Goal: Information Seeking & Learning: Learn about a topic

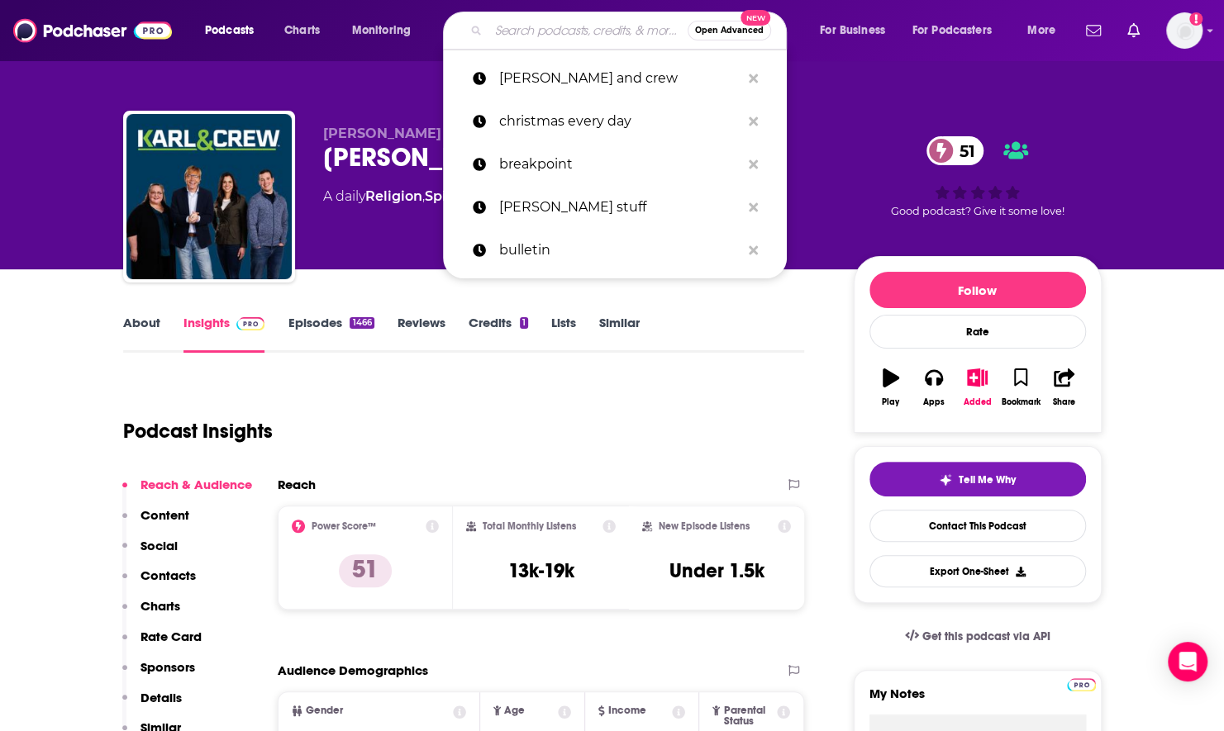
click at [551, 38] on input "Search podcasts, credits, & more..." at bounding box center [587, 30] width 199 height 26
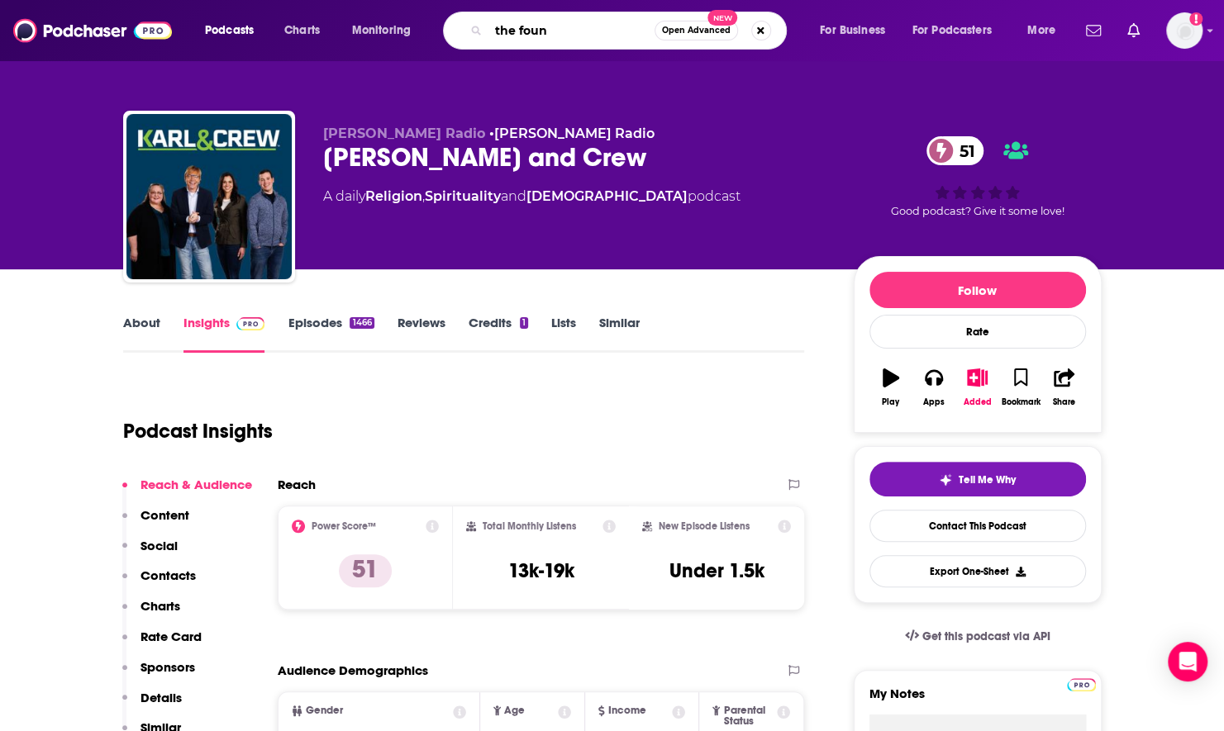
type input "the found"
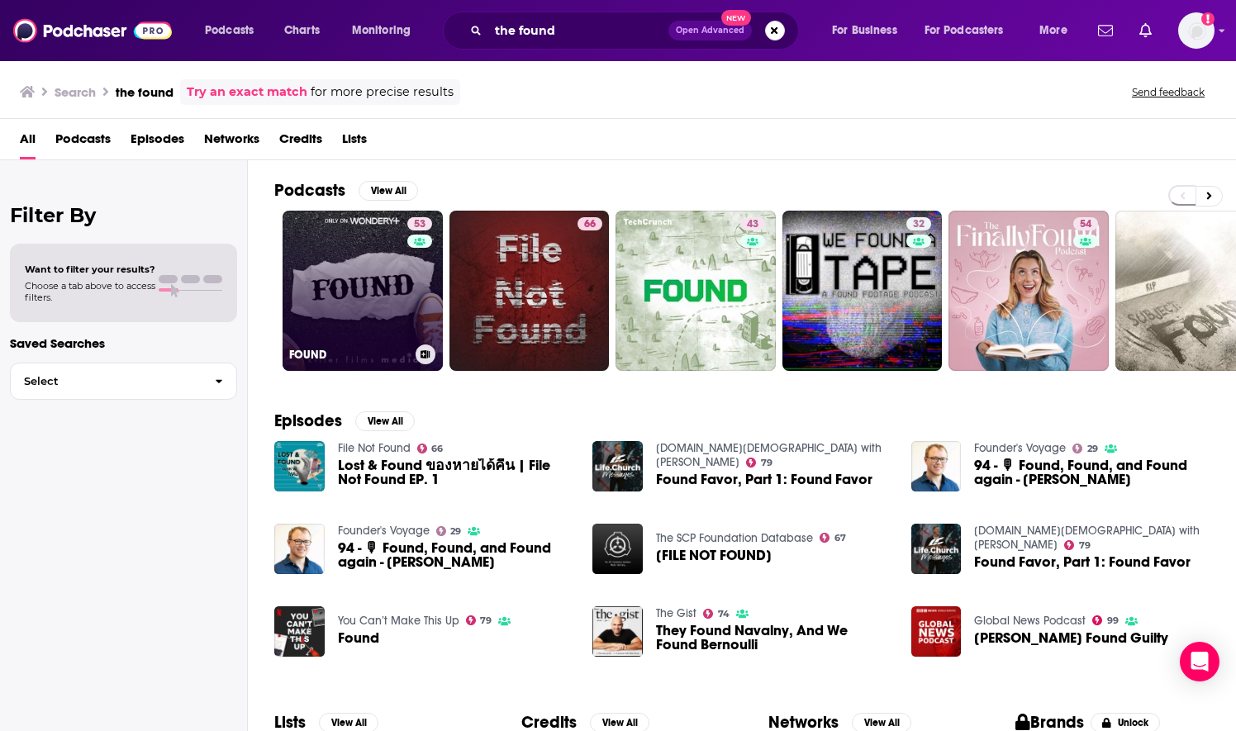
click at [417, 294] on div "53" at bounding box center [421, 280] width 29 height 127
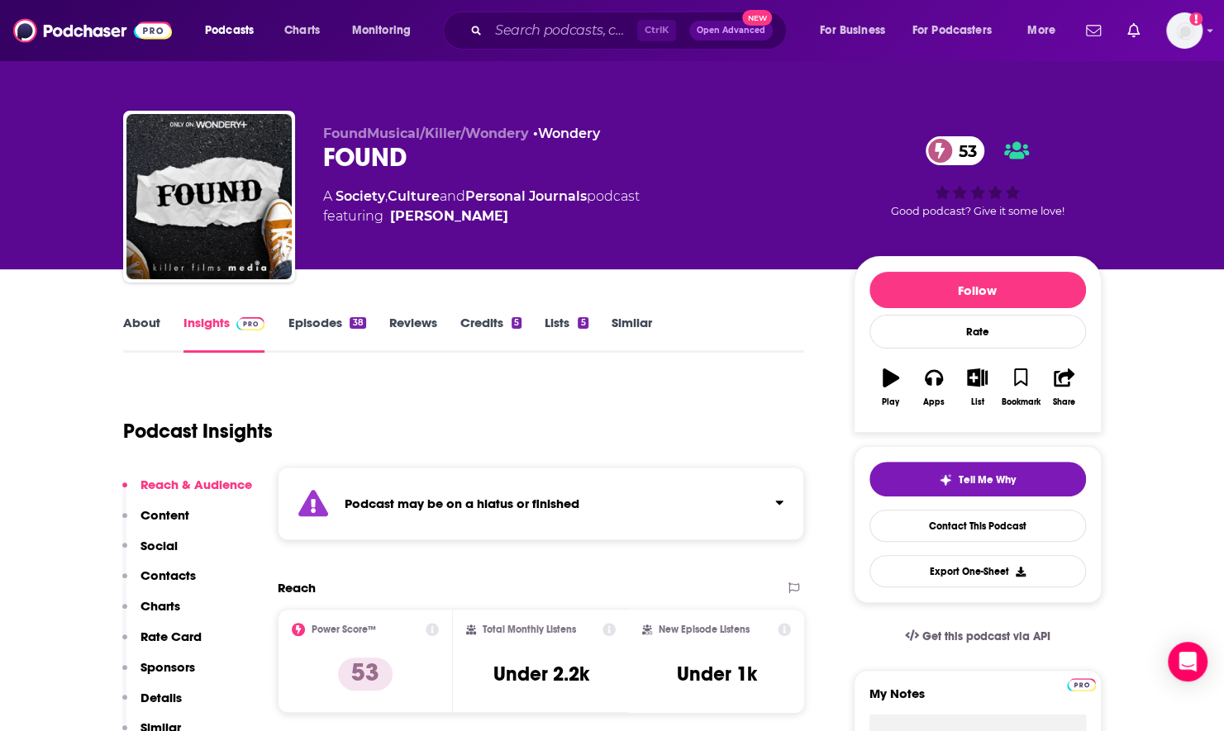
click at [138, 330] on link "About" at bounding box center [141, 334] width 37 height 38
click at [519, 37] on input "Search podcasts, credits, & more..." at bounding box center [562, 30] width 149 height 26
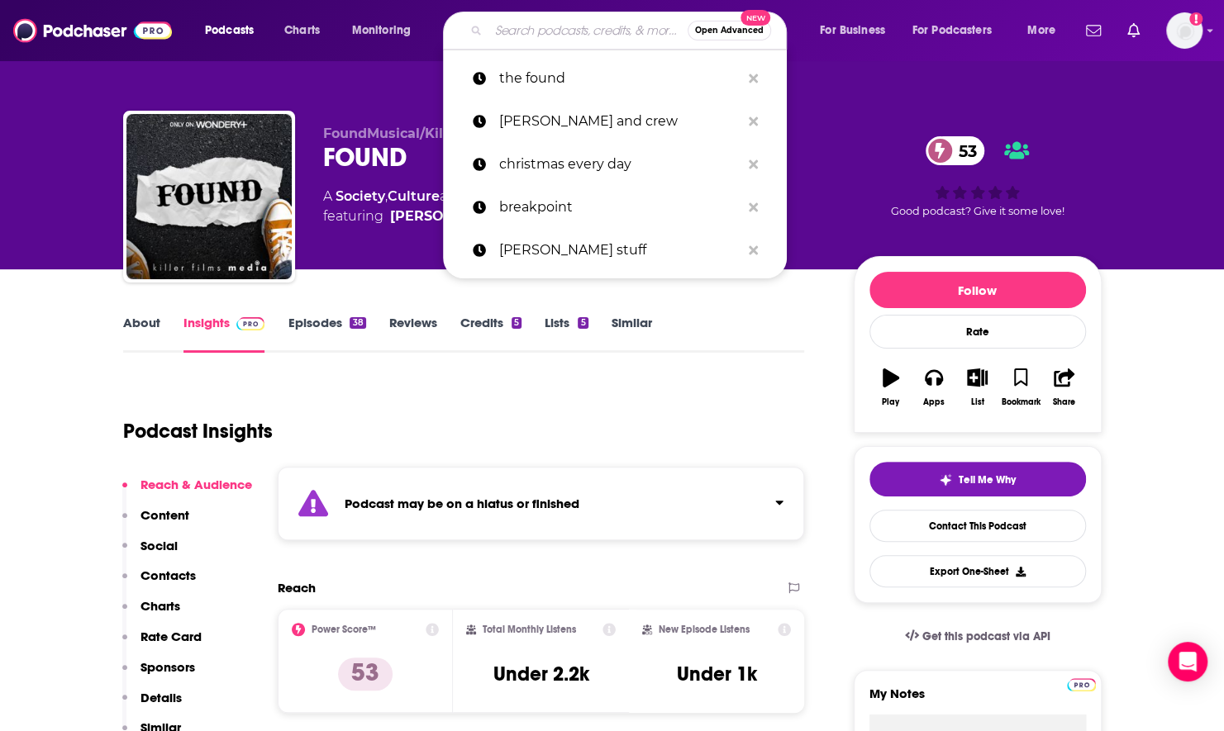
paste input "The FOUND Podcast with [PERSON_NAME]"
type input "The FOUND Podcast with [PERSON_NAME]"
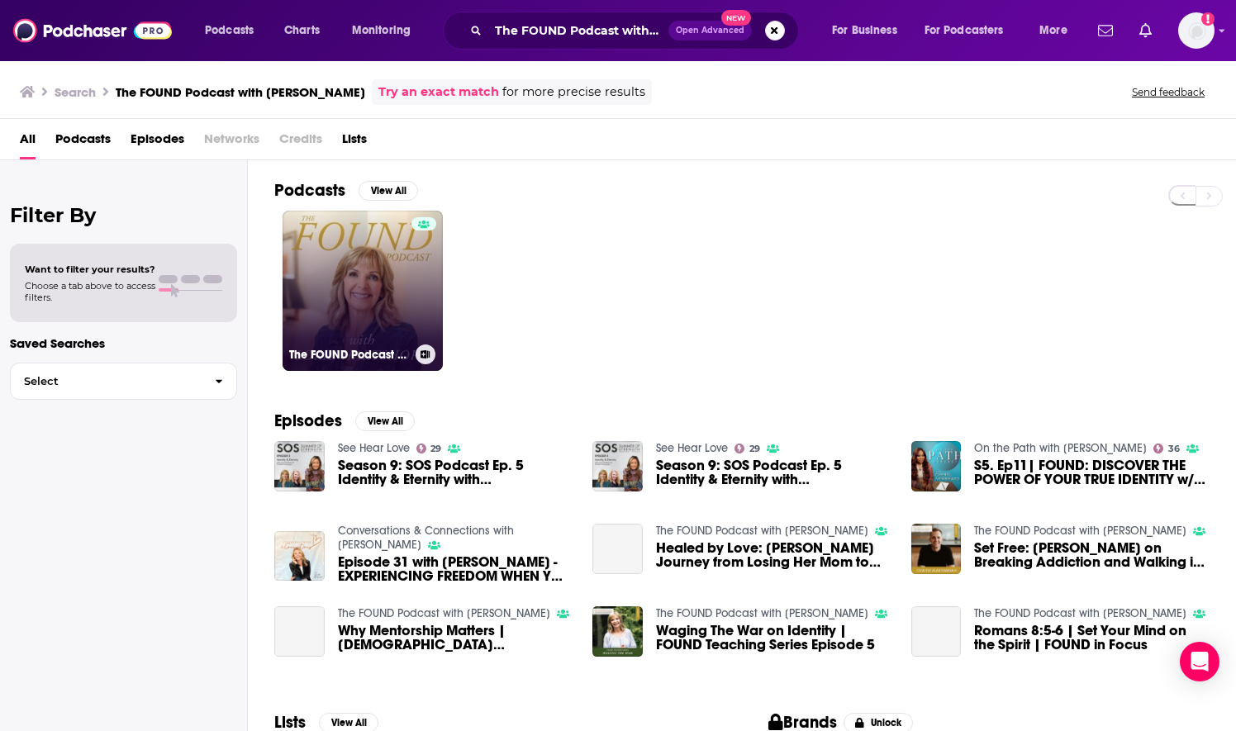
click at [321, 320] on link "The FOUND Podcast with [PERSON_NAME]" at bounding box center [363, 291] width 160 height 160
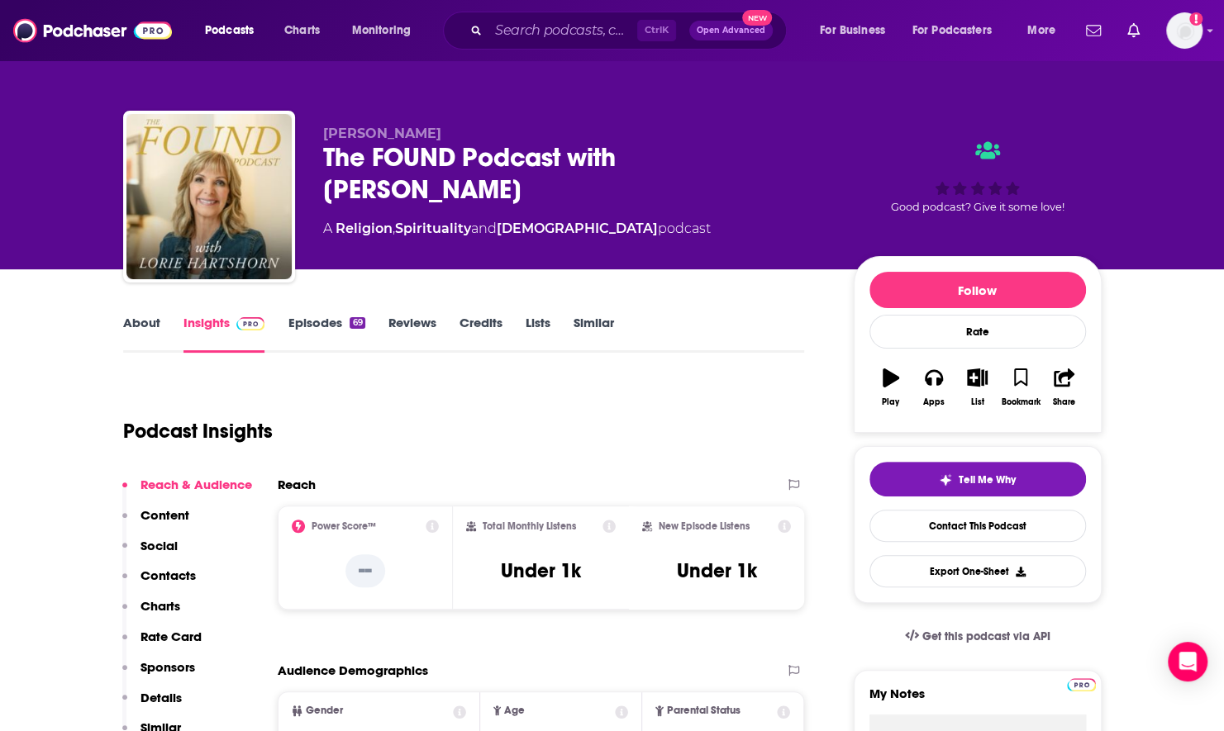
click at [159, 321] on link "About" at bounding box center [141, 334] width 37 height 38
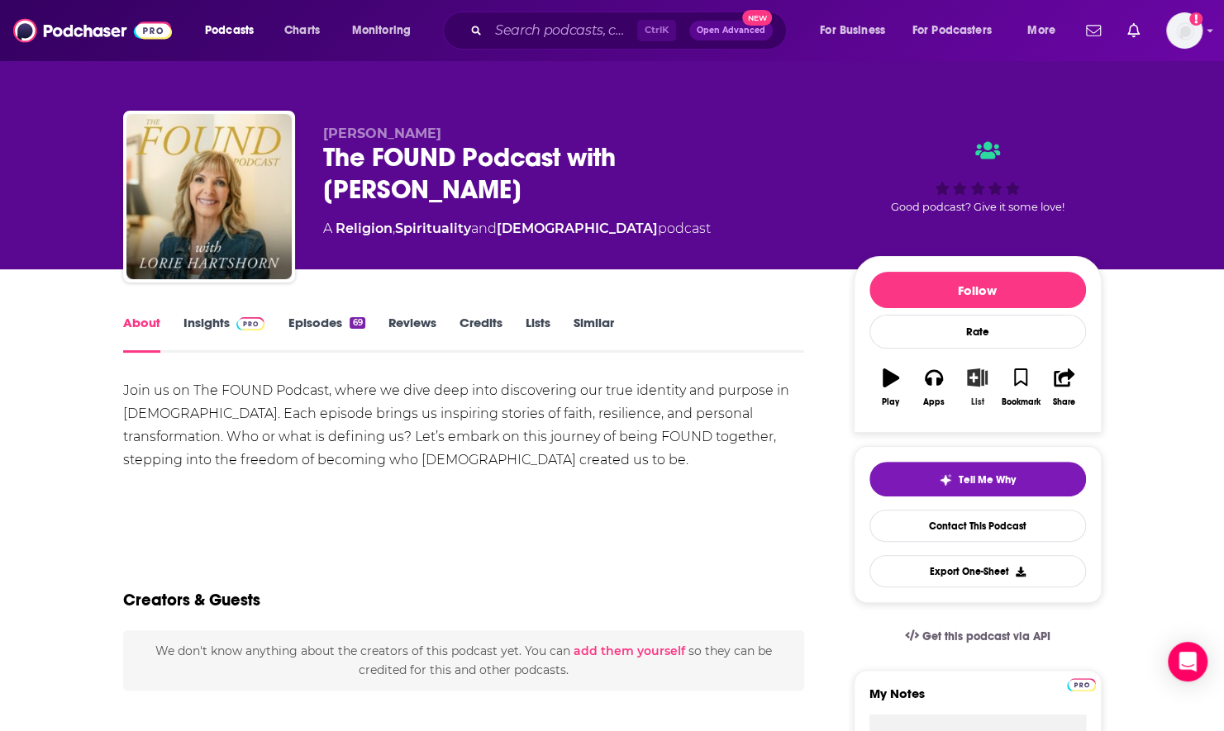
click at [970, 372] on icon "button" at bounding box center [977, 377] width 21 height 18
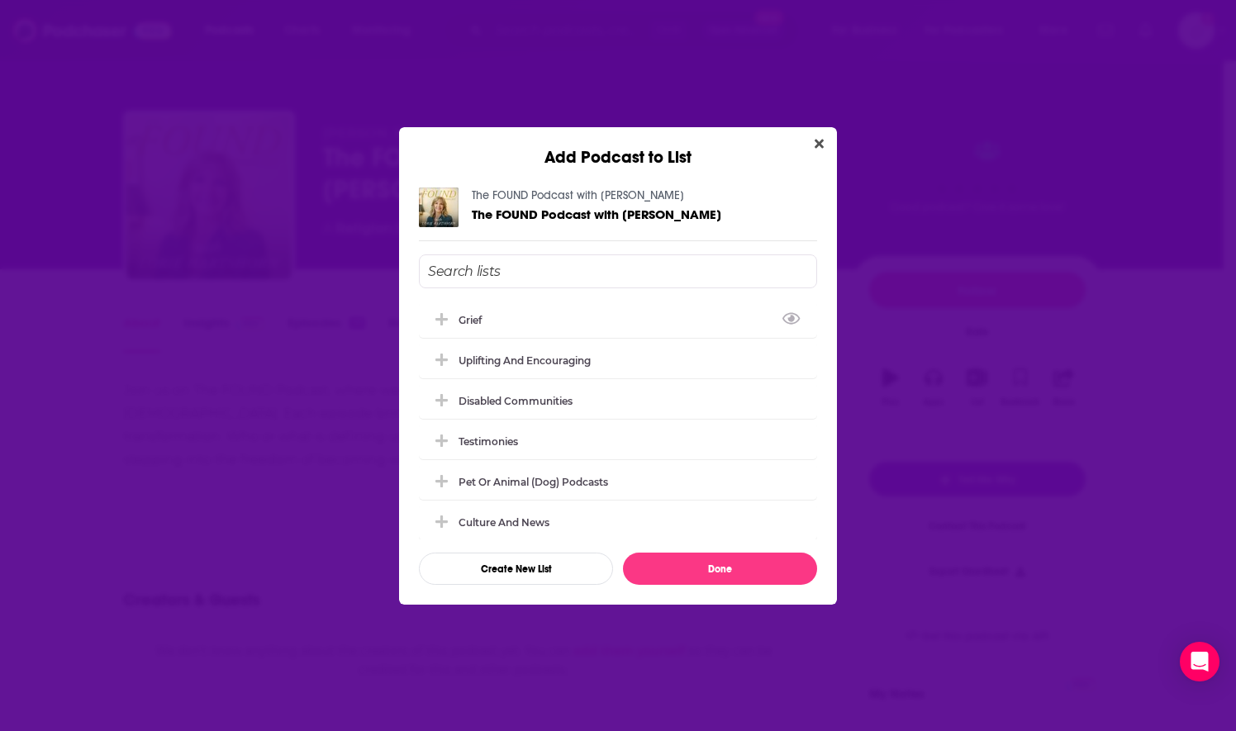
click at [531, 278] on input "Add Podcast To List" at bounding box center [618, 271] width 398 height 34
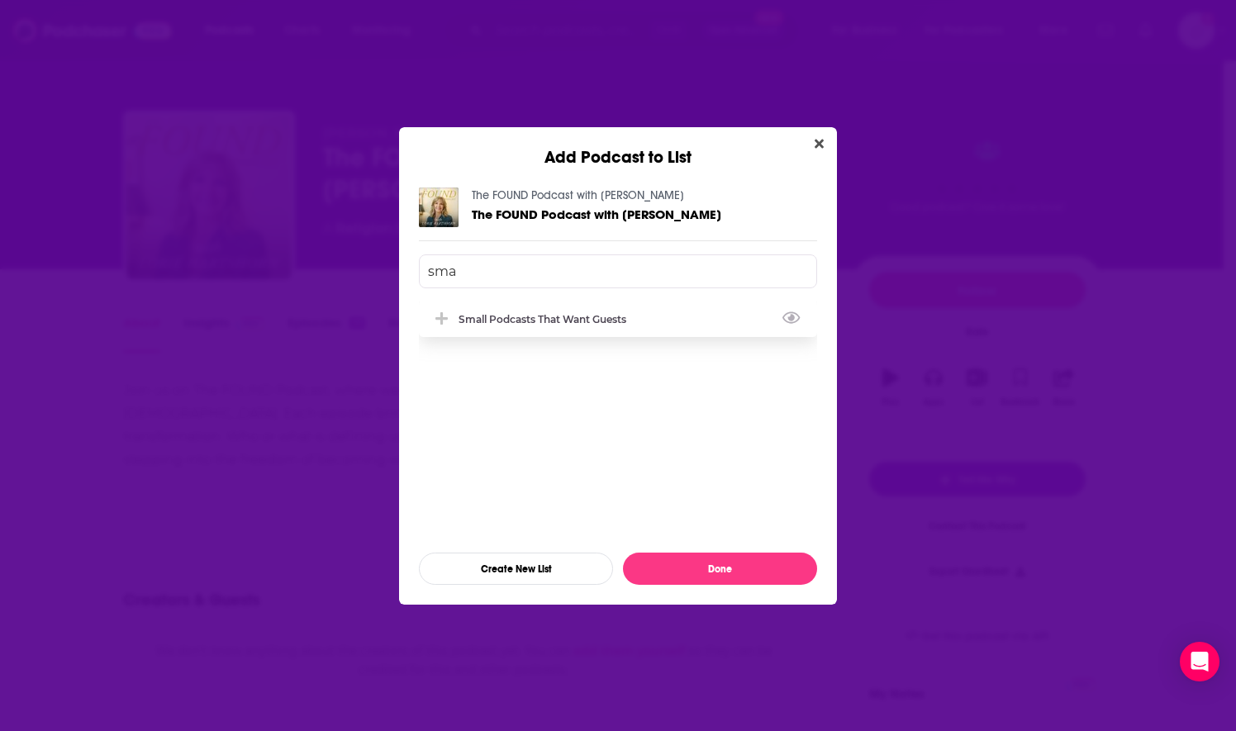
click at [497, 321] on div "Small Podcasts that Want Guests" at bounding box center [548, 319] width 178 height 12
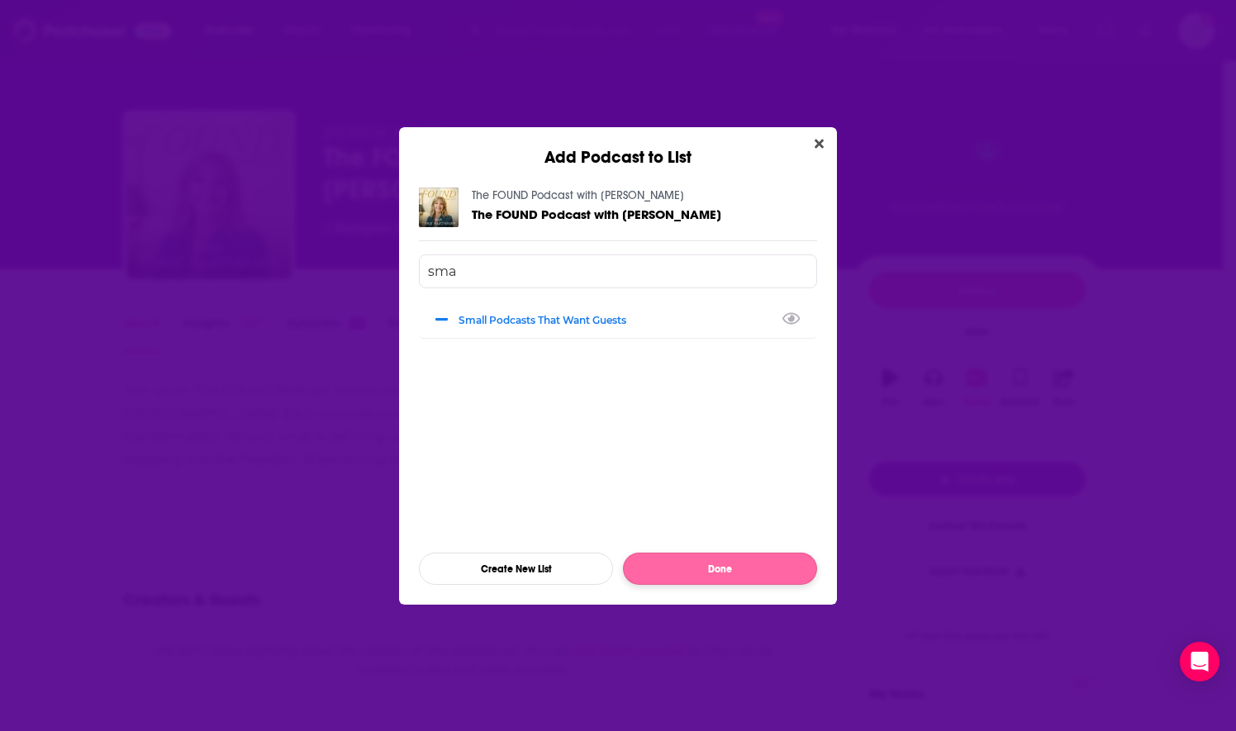
type input "sma"
click at [687, 576] on button "Done" at bounding box center [720, 569] width 194 height 32
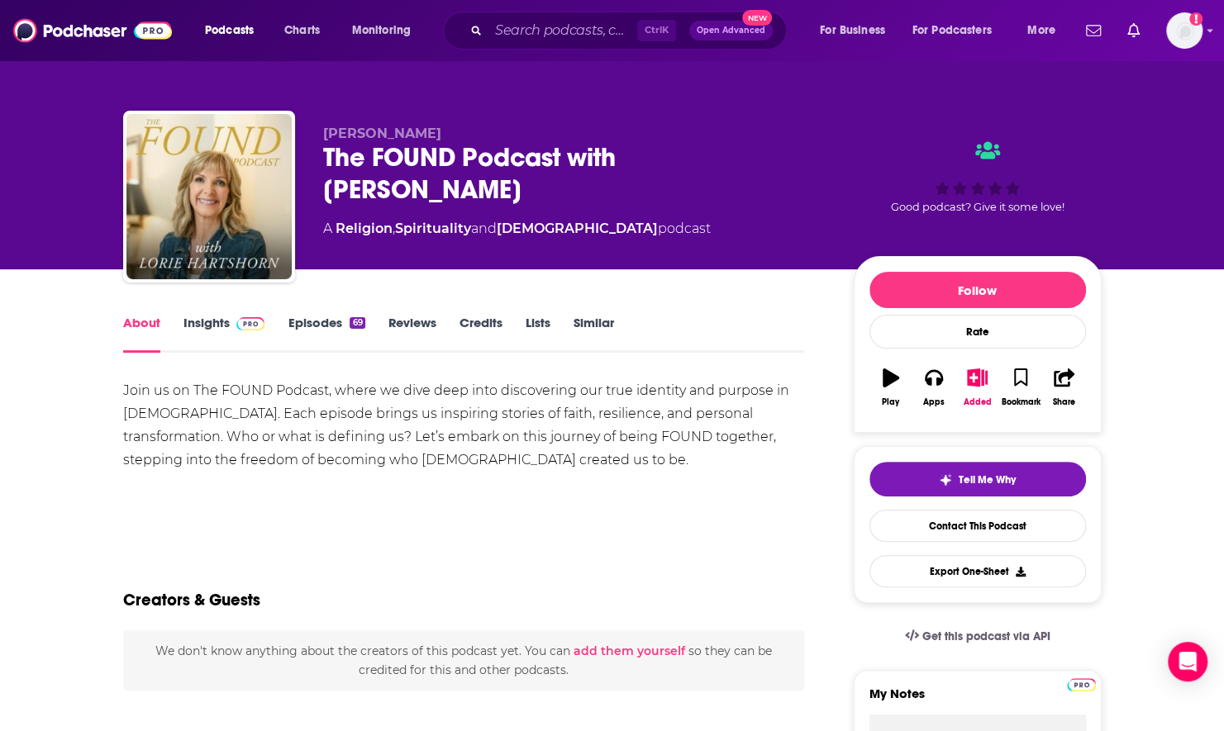
click at [331, 321] on link "Episodes 69" at bounding box center [326, 334] width 77 height 38
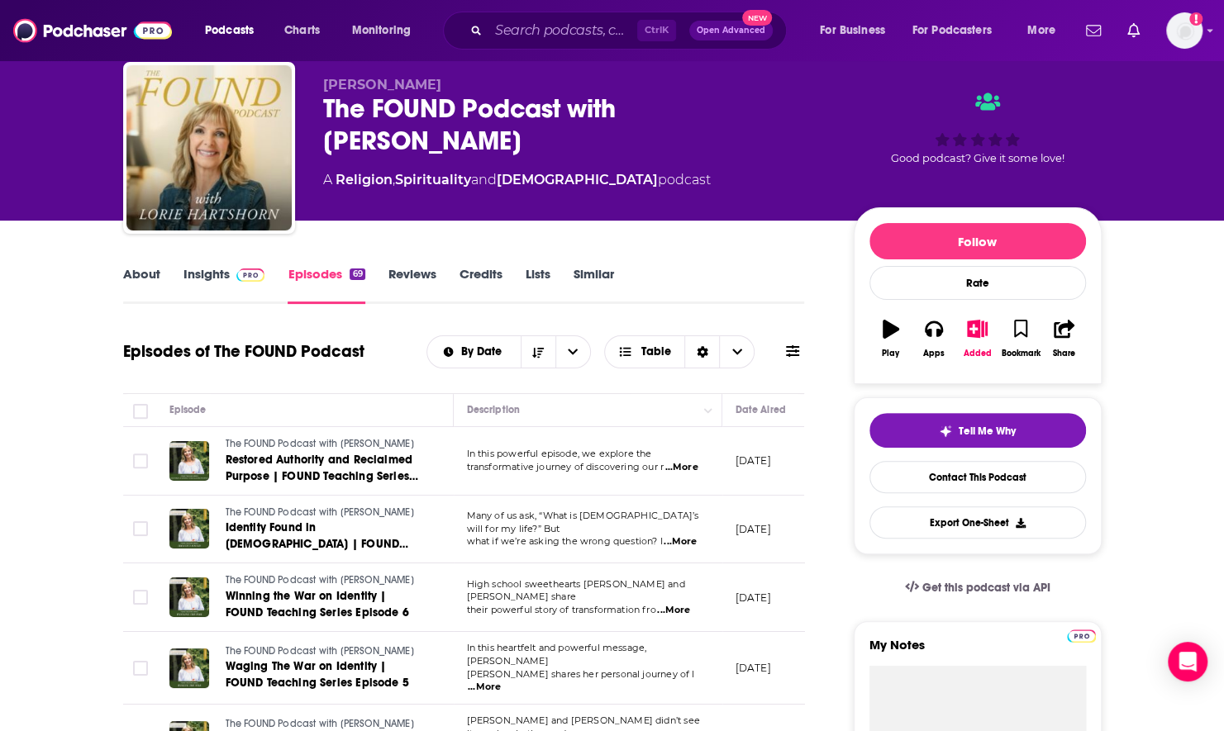
scroll to position [6, 0]
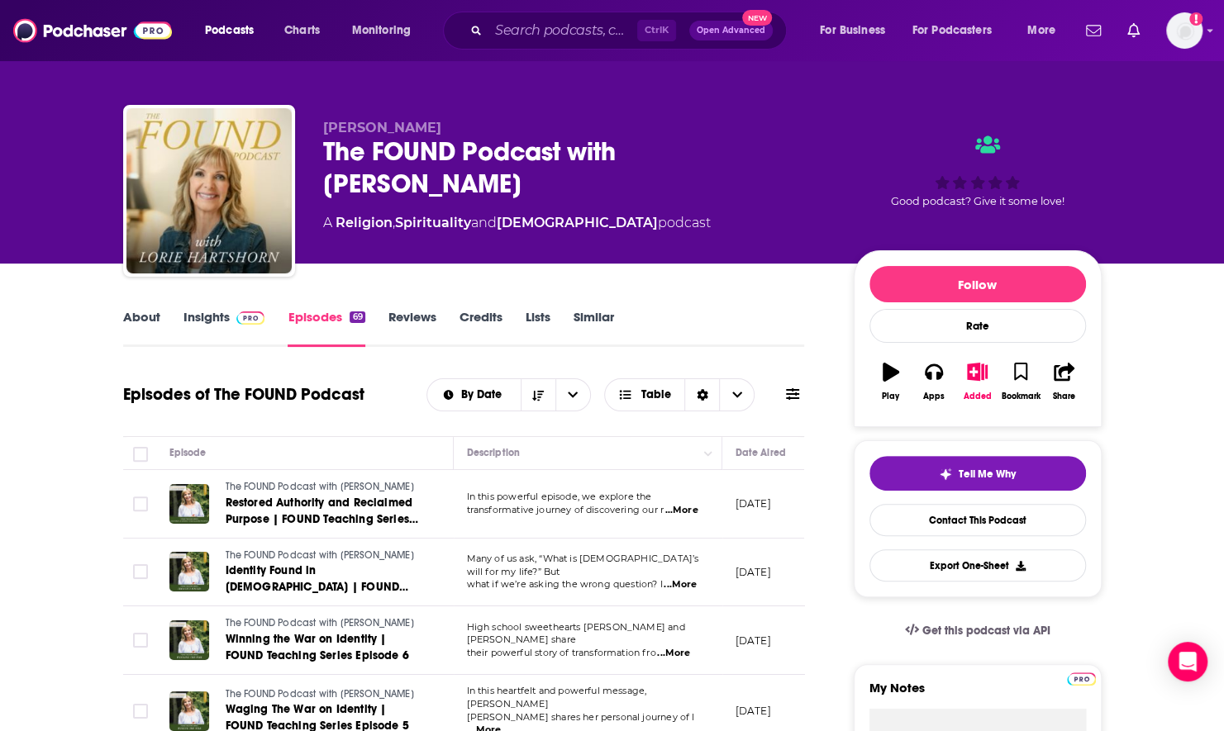
click at [207, 321] on link "Insights" at bounding box center [224, 328] width 82 height 38
